Goal: Check status: Check status

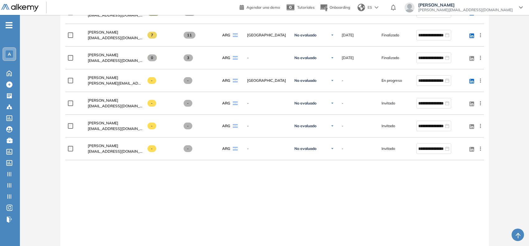
scroll to position [233, 0]
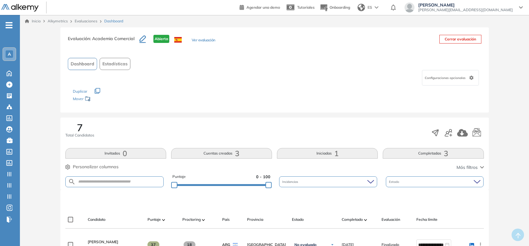
click at [330, 156] on button "Iniciadas 1" at bounding box center [327, 153] width 101 height 11
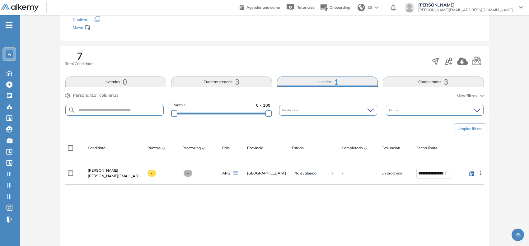
scroll to position [78, 0]
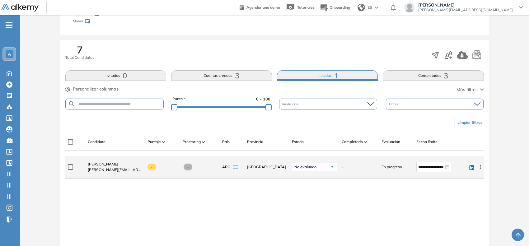
click at [106, 166] on span "[PERSON_NAME]" at bounding box center [103, 164] width 30 height 5
